Goal: Task Accomplishment & Management: Use online tool/utility

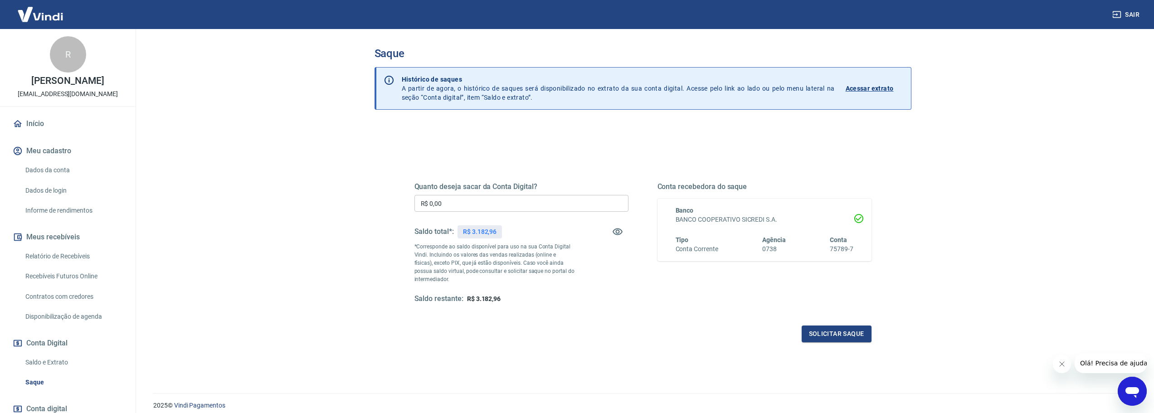
click at [444, 199] on input "R$ 0,00" at bounding box center [521, 203] width 214 height 17
type input "R$ 3.182,96"
click at [833, 324] on div "Quanto deseja sacar da Conta Digital? R$ 3.182,96 ​ Saldo total*: R$ 3.182,96 *…" at bounding box center [642, 252] width 457 height 182
click at [833, 331] on button "Solicitar saque" at bounding box center [837, 334] width 70 height 17
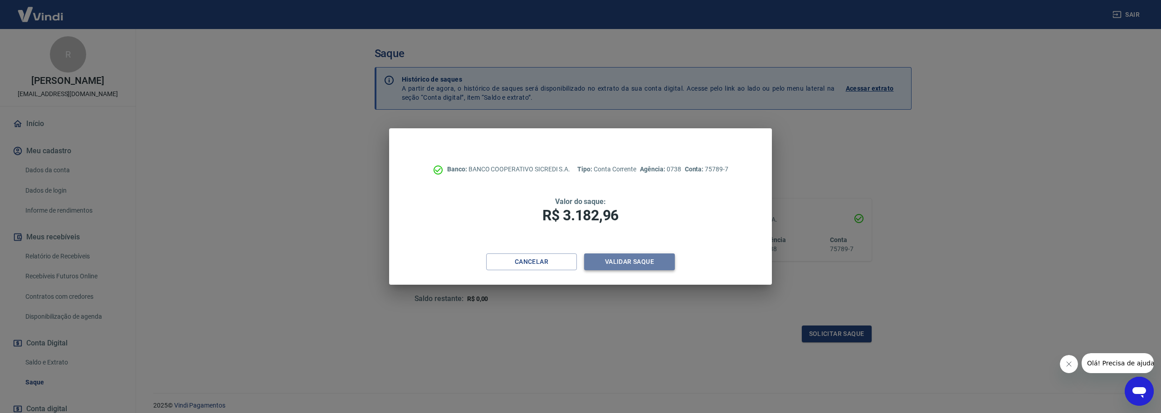
click at [667, 258] on button "Validar saque" at bounding box center [629, 261] width 91 height 17
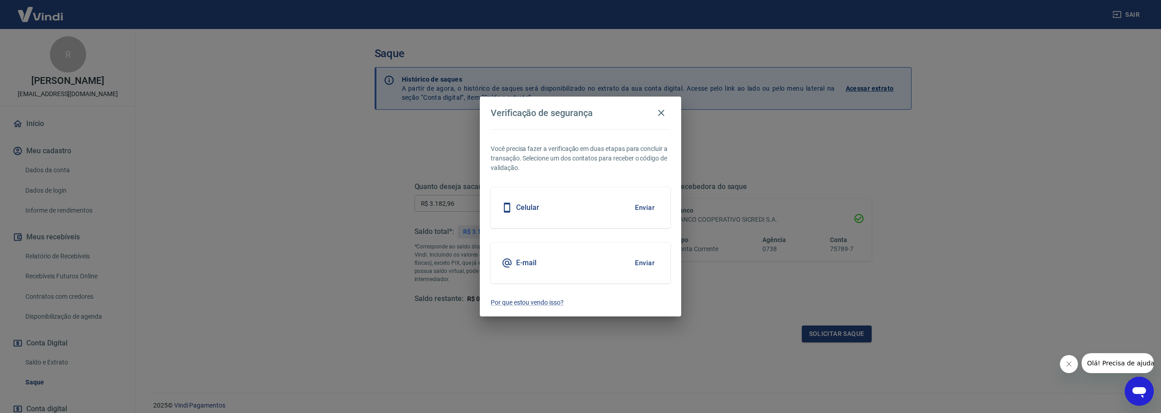
click at [640, 266] on button "Enviar" at bounding box center [644, 262] width 29 height 19
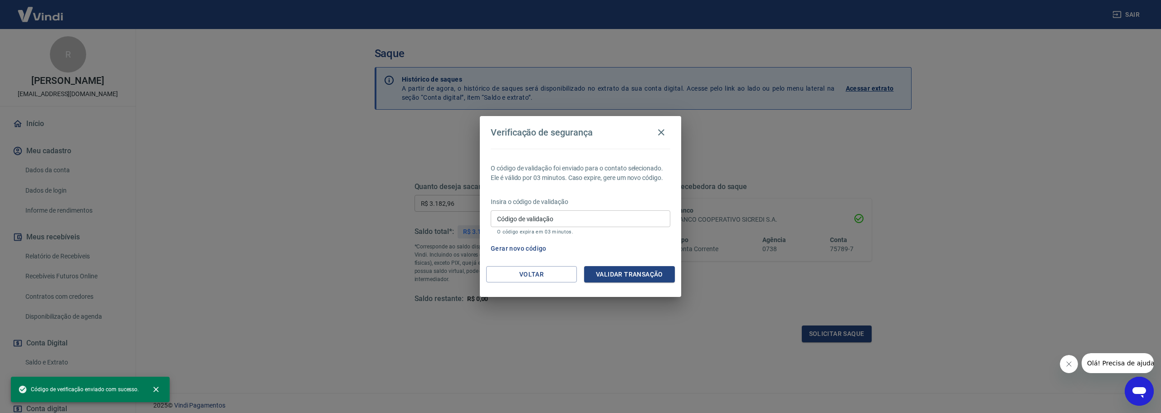
drag, startPoint x: 604, startPoint y: 207, endPoint x: 604, endPoint y: 213, distance: 6.0
click at [604, 210] on div "Insira o código de validação Código de validação Código de validação O código e…" at bounding box center [581, 216] width 180 height 39
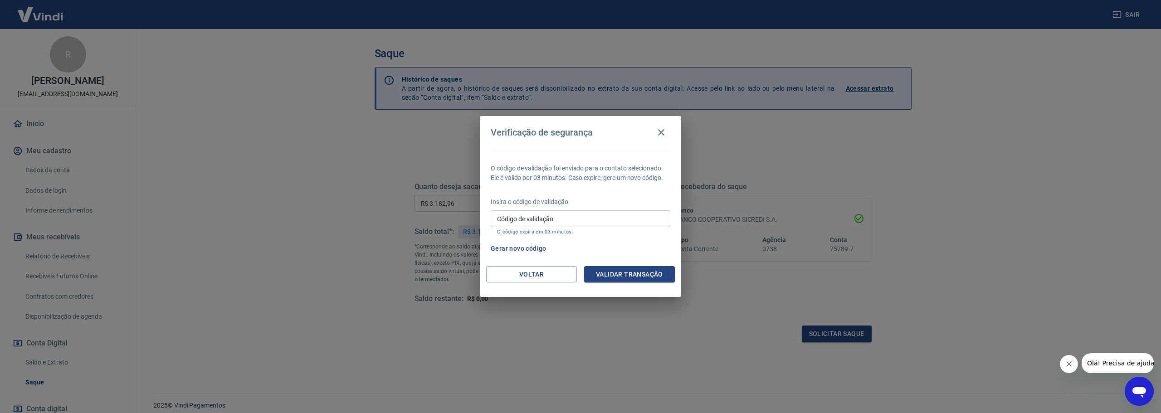
click at [604, 218] on input "Código de validação" at bounding box center [581, 218] width 180 height 17
paste input "310674"
type input "310674"
click at [628, 272] on button "Validar transação" at bounding box center [629, 274] width 91 height 17
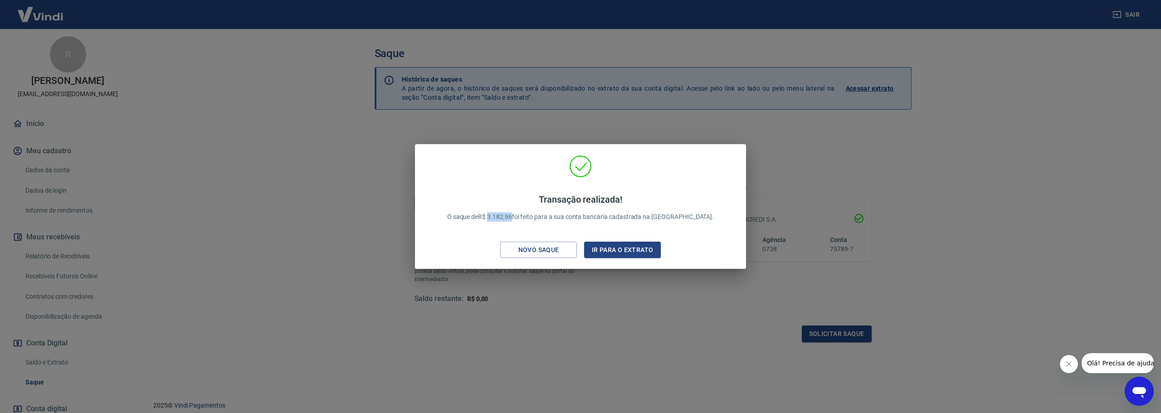
drag, startPoint x: 512, startPoint y: 219, endPoint x: 536, endPoint y: 224, distance: 24.5
click at [536, 224] on div "Transação realizada! O saque de R$ 3.182,96 foi feito para a sua conta bancária…" at bounding box center [580, 208] width 289 height 46
copy p "3.182,96"
